Goal: Obtain resource: Obtain resource

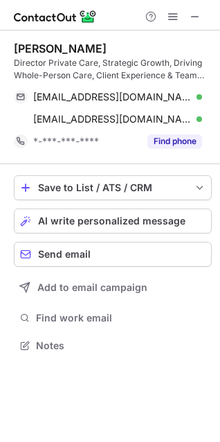
scroll to position [336, 220]
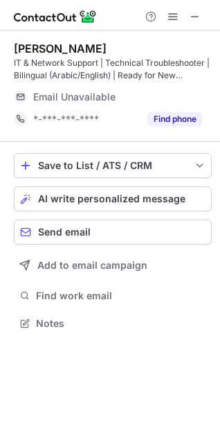
scroll to position [314, 220]
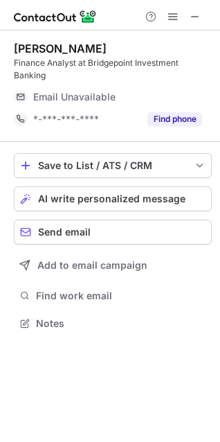
scroll to position [314, 220]
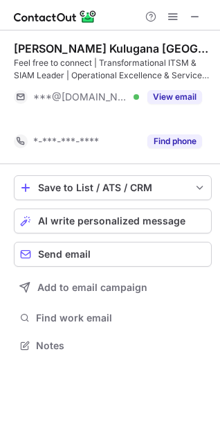
scroll to position [314, 220]
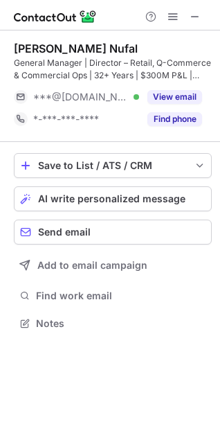
scroll to position [314, 220]
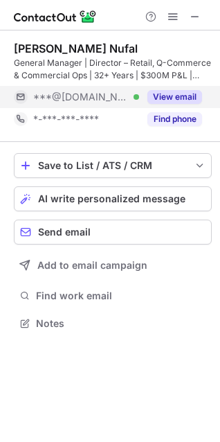
click at [187, 92] on button "View email" at bounding box center [175, 97] width 55 height 14
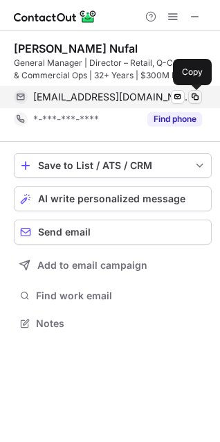
click at [196, 94] on span at bounding box center [195, 97] width 11 height 11
